Goal: Information Seeking & Learning: Learn about a topic

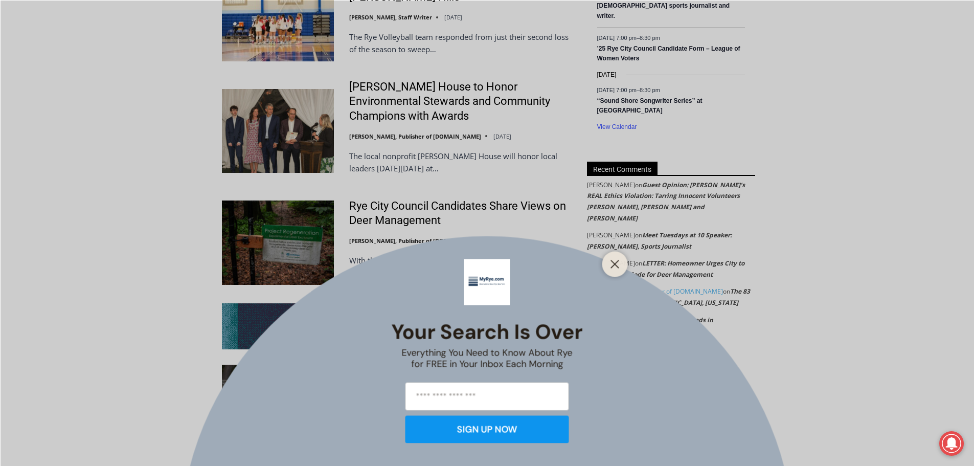
scroll to position [1789, 0]
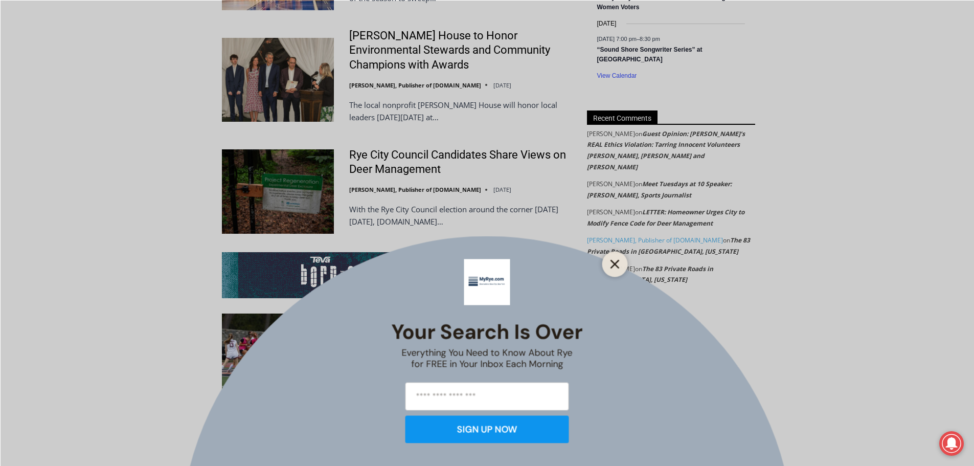
click at [608, 265] on button "Close" at bounding box center [615, 264] width 14 height 14
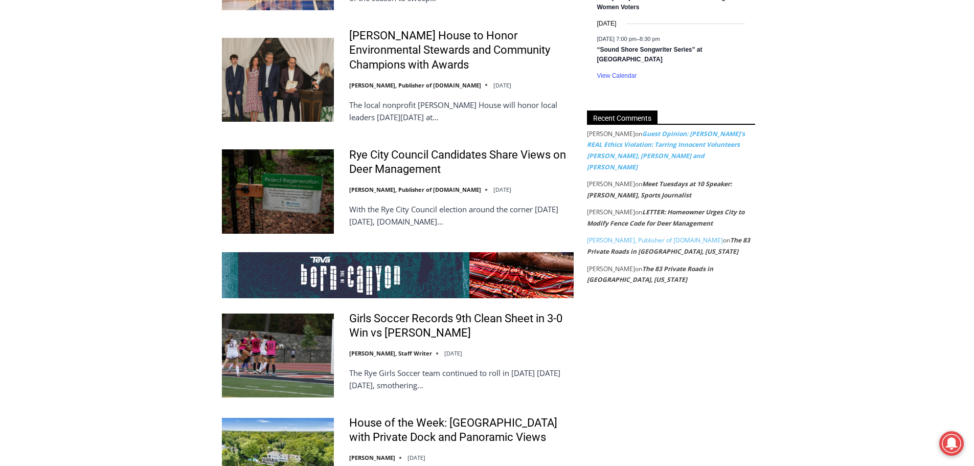
click at [654, 129] on link "Guest Opinion: [PERSON_NAME]’s REAL Ethics Violation: Tarring Innocent Voluntee…" at bounding box center [666, 150] width 158 height 42
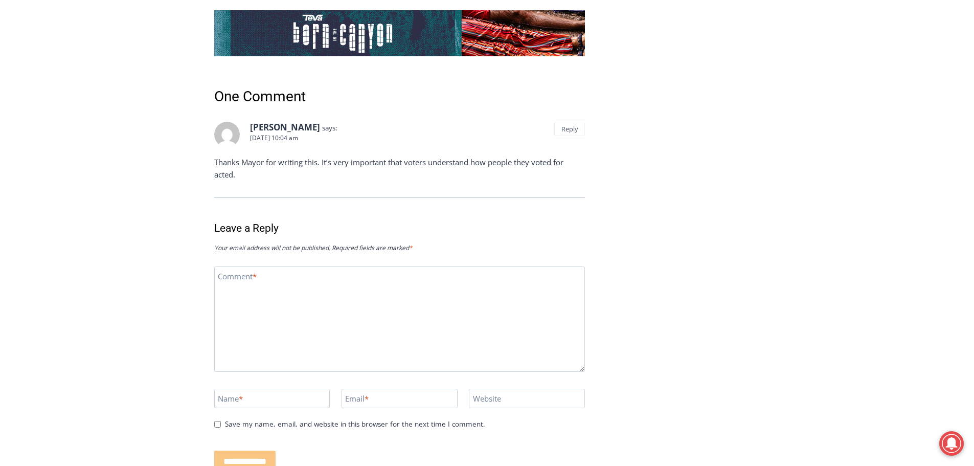
scroll to position [2772, 0]
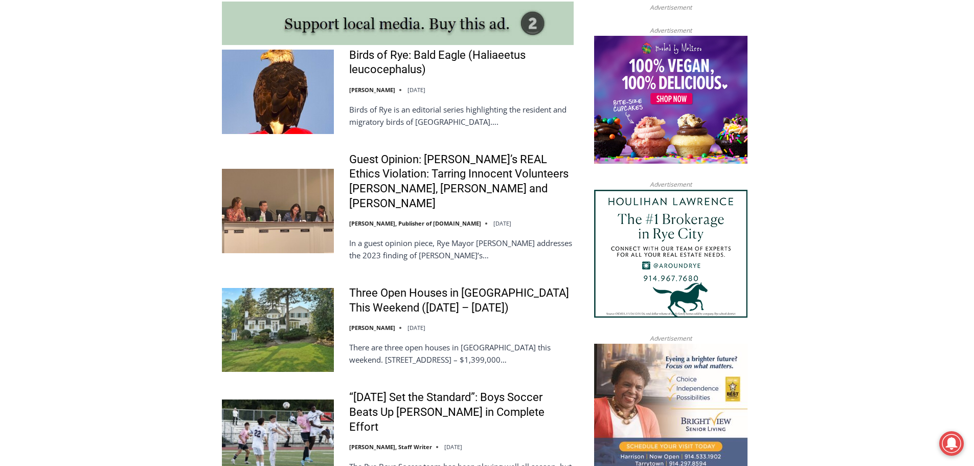
scroll to position [920, 0]
